Goal: Find specific page/section: Find specific page/section

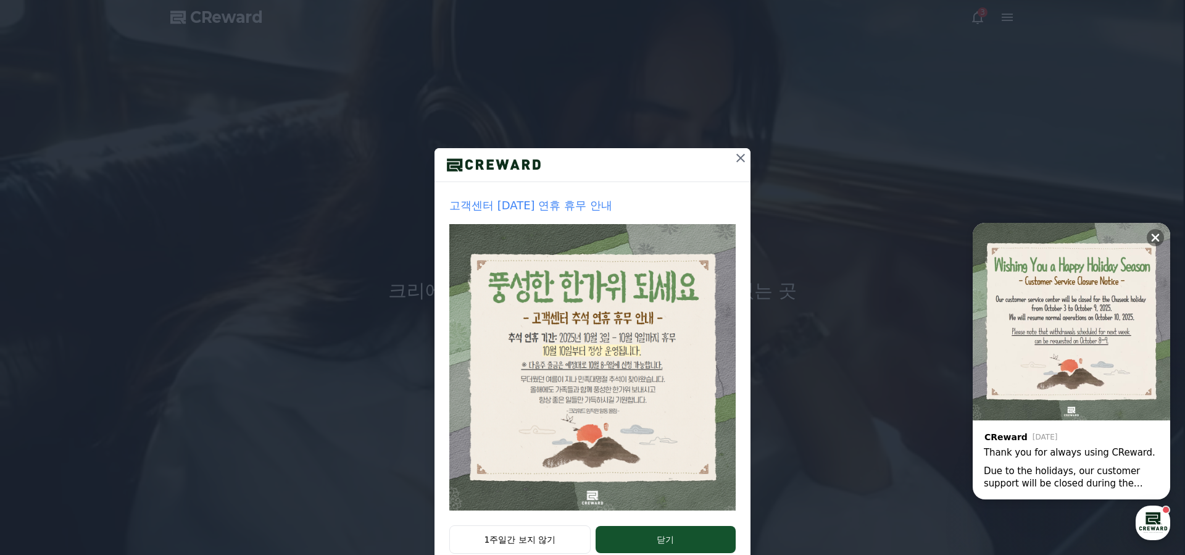
scroll to position [33, 0]
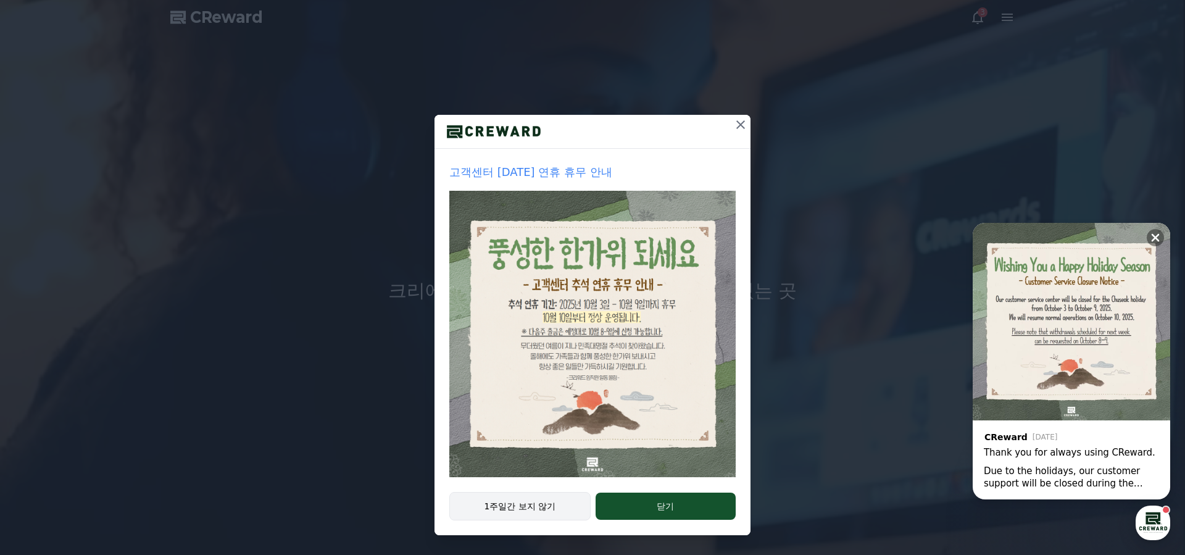
drag, startPoint x: 510, startPoint y: 486, endPoint x: 513, endPoint y: 493, distance: 7.5
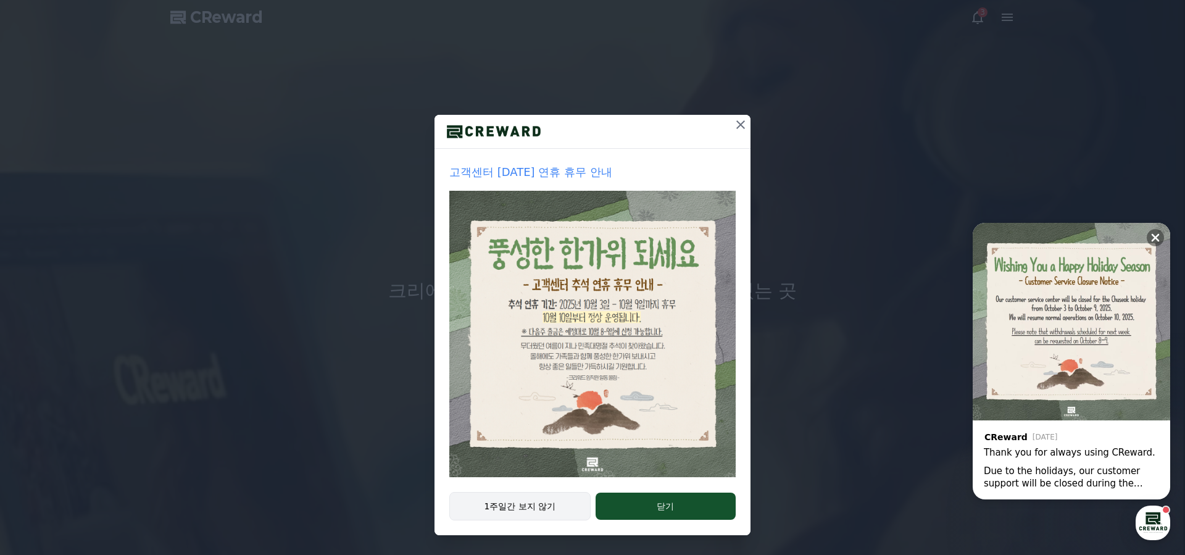
click at [510, 487] on div "고객센터 [DATE] 연휴 휴무 안내" at bounding box center [592, 320] width 316 height 343
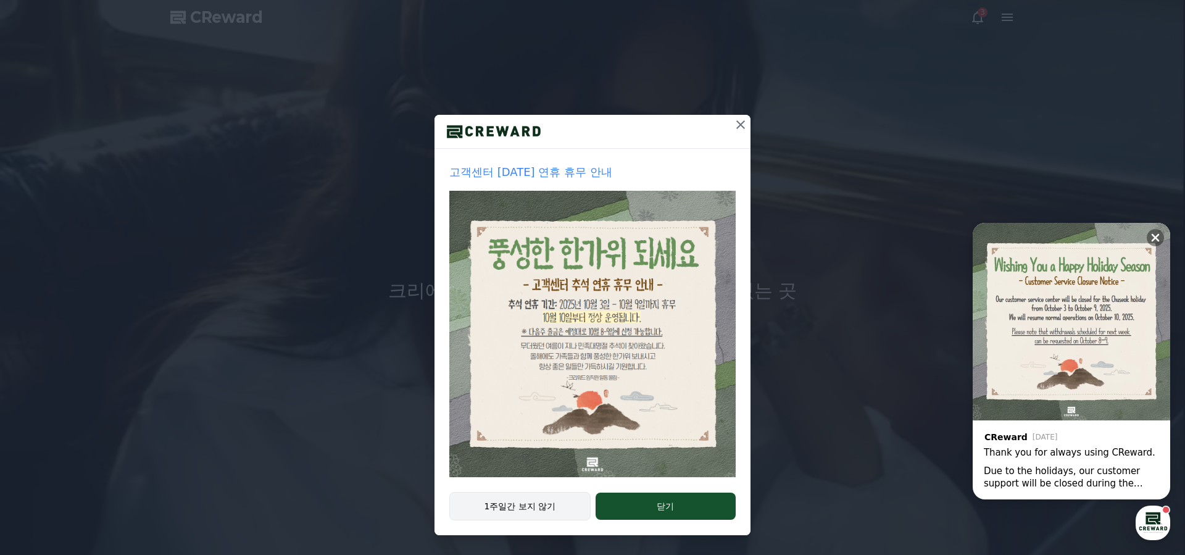
click at [514, 494] on button "1주일간 보지 않기" at bounding box center [519, 506] width 141 height 28
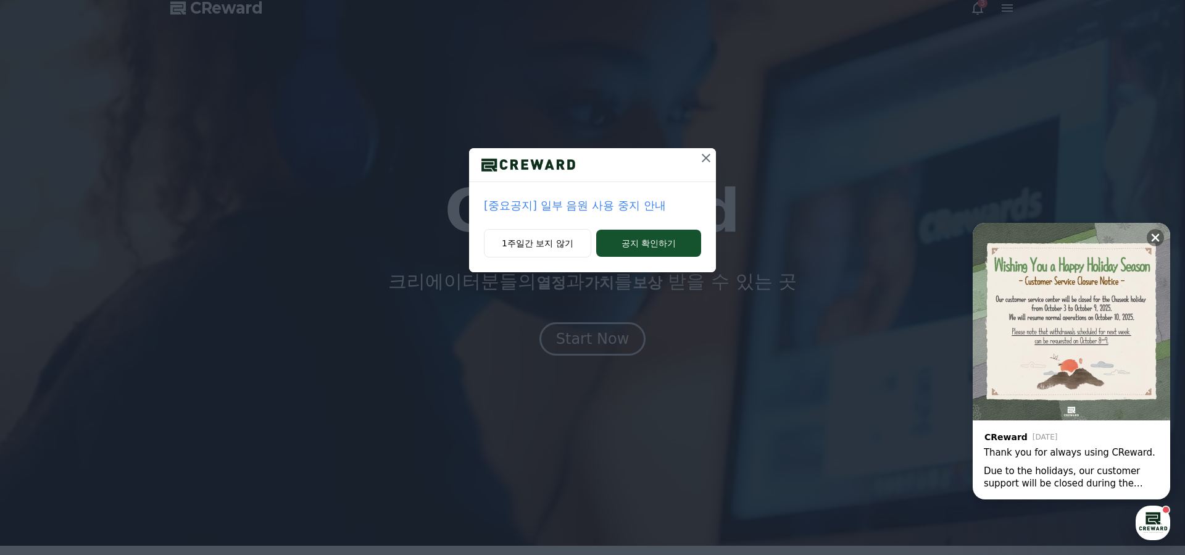
scroll to position [11, 0]
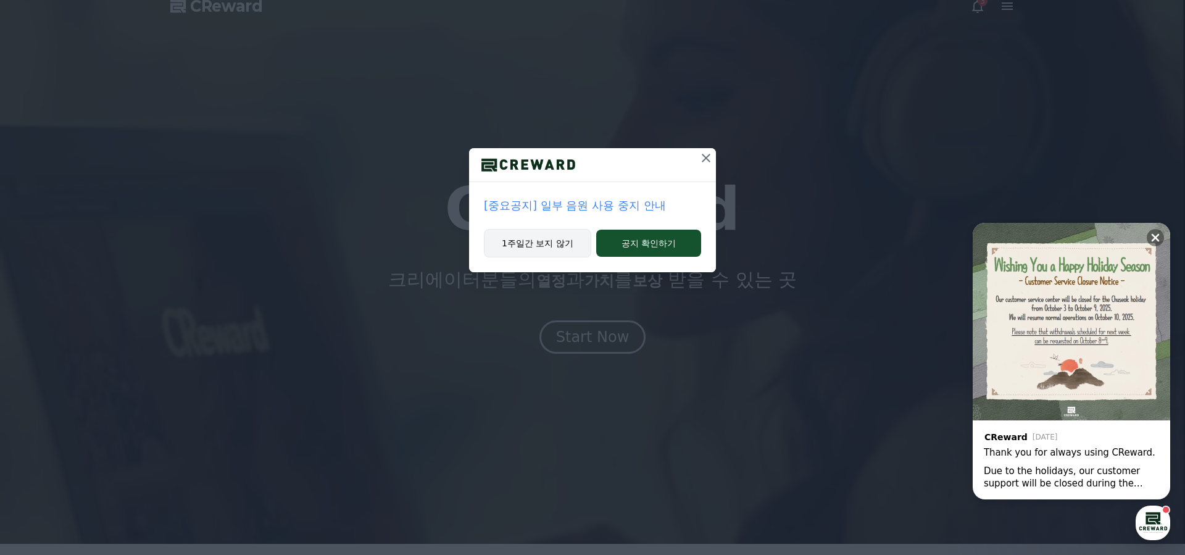
click at [544, 243] on button "1주일간 보지 않기" at bounding box center [537, 243] width 107 height 28
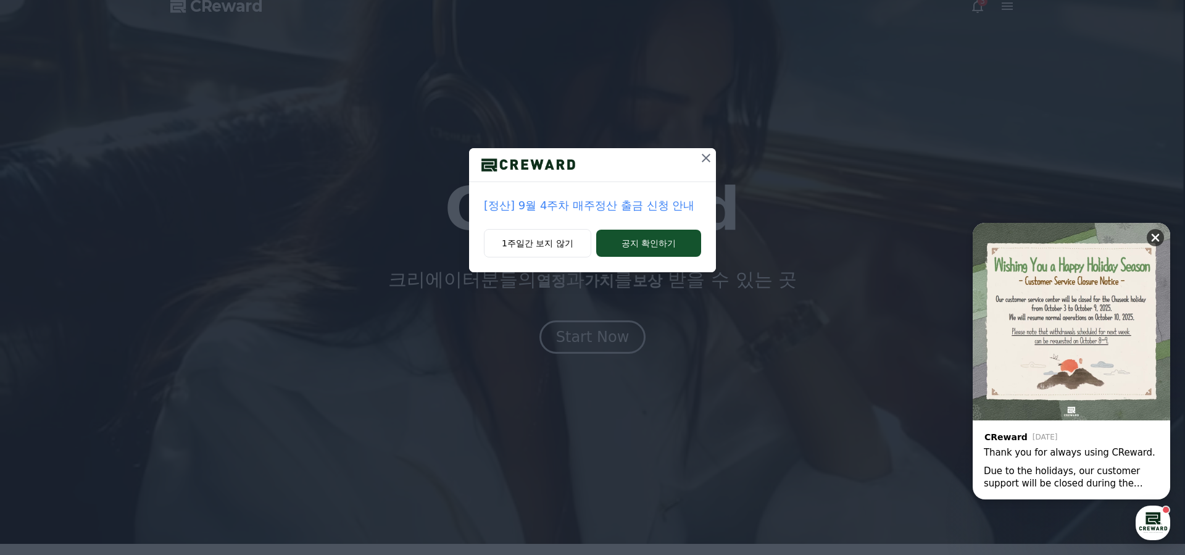
click at [1157, 239] on icon at bounding box center [1155, 238] width 8 height 8
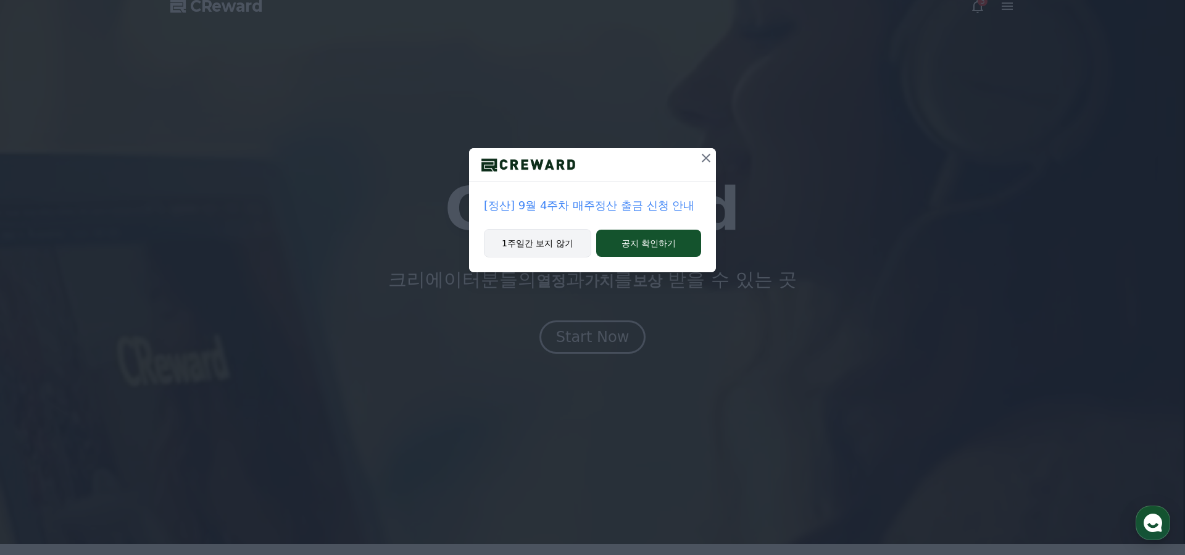
click at [570, 243] on button "1주일간 보지 않기" at bounding box center [537, 243] width 107 height 28
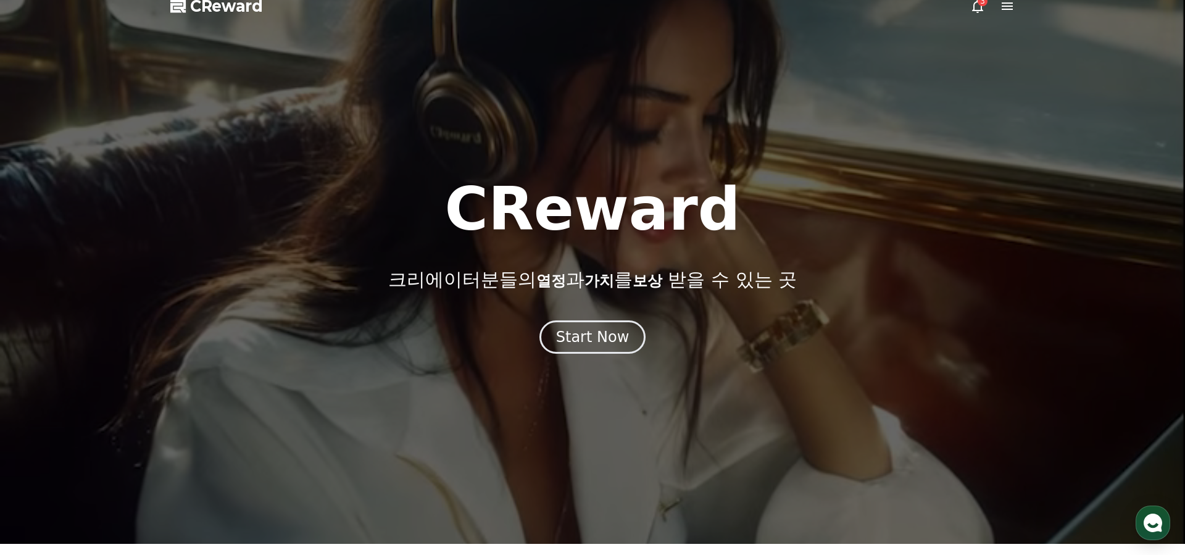
click at [980, 10] on icon at bounding box center [977, 6] width 11 height 13
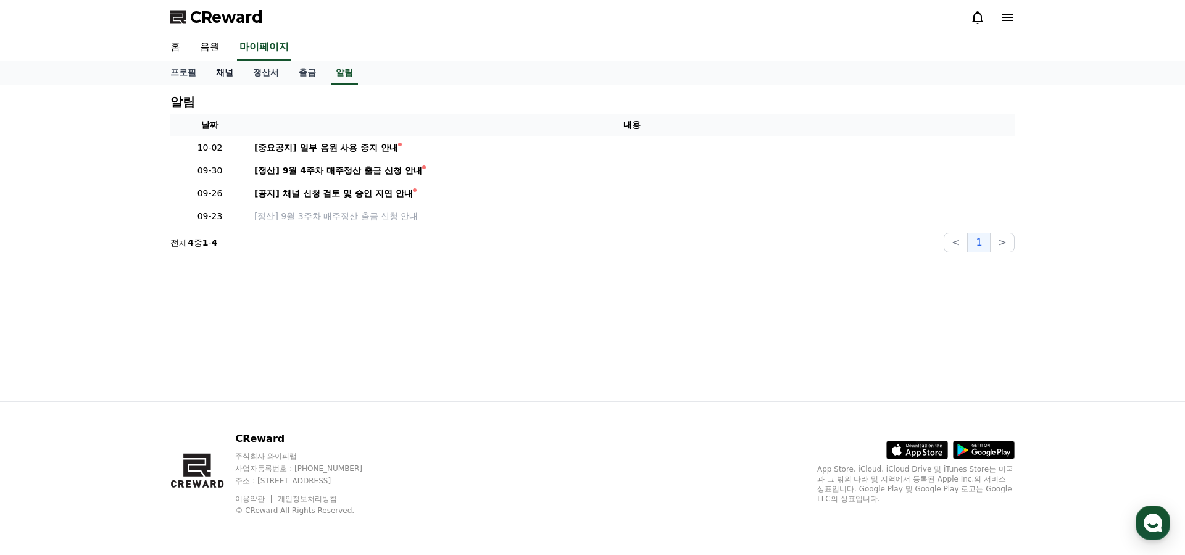
click at [222, 73] on link "채널" at bounding box center [224, 72] width 37 height 23
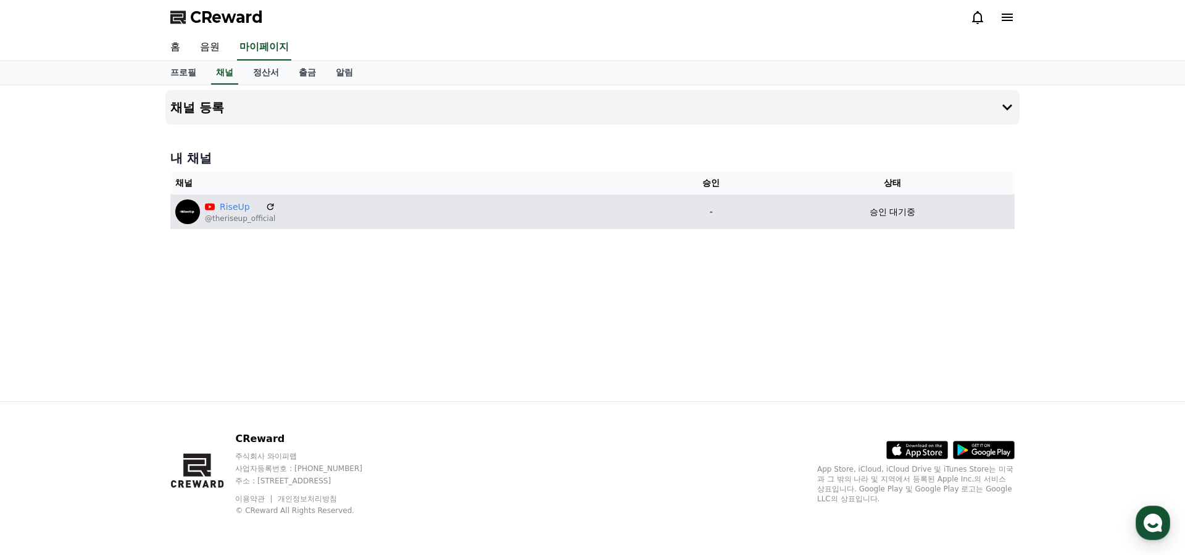
click at [384, 210] on div "RiseUp @theriseup_official" at bounding box center [410, 211] width 471 height 25
